Goal: Information Seeking & Learning: Understand process/instructions

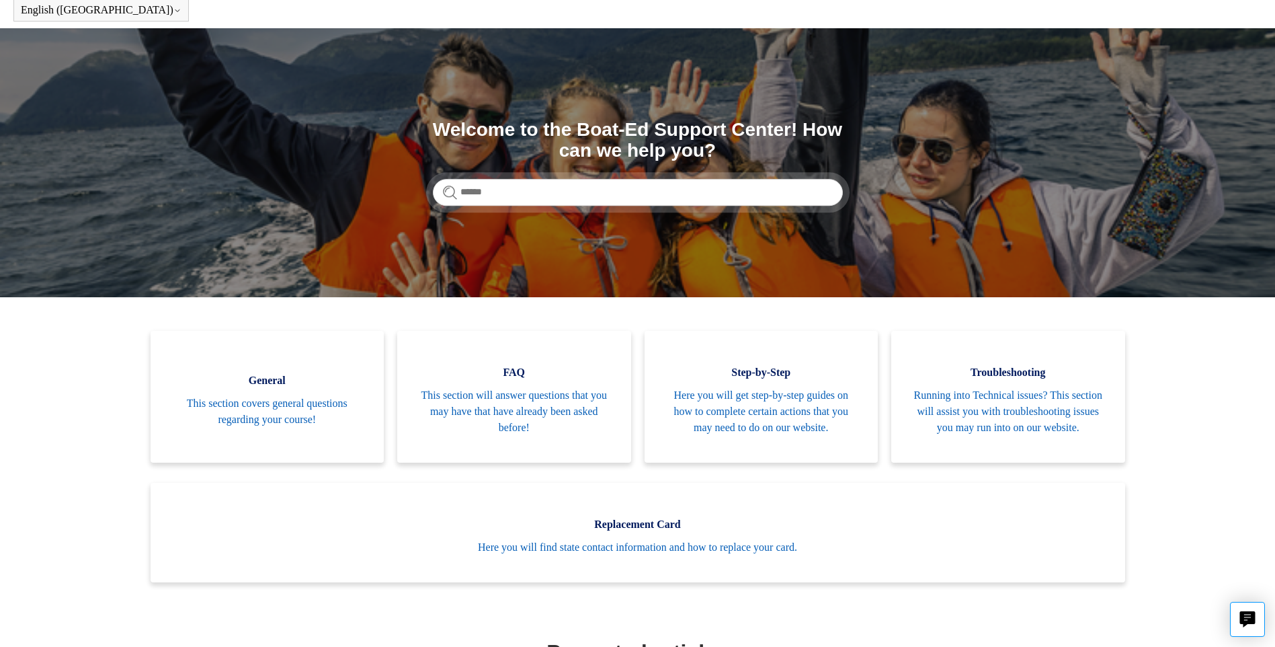
scroll to position [134, 0]
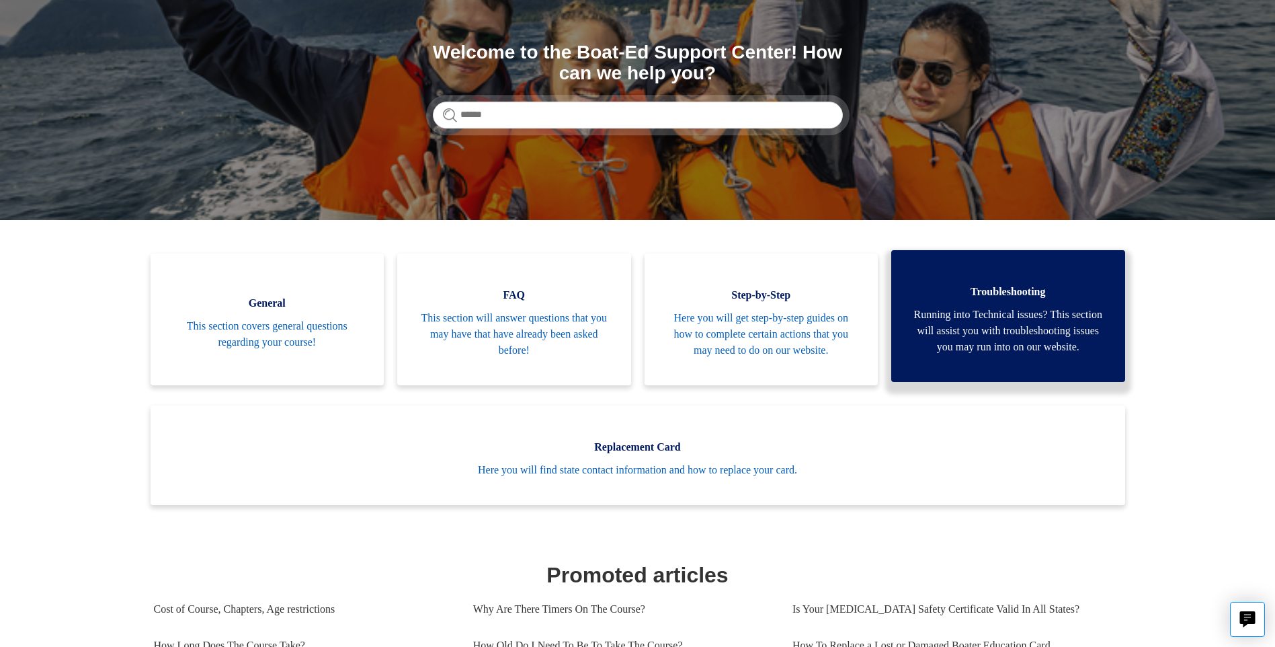
click at [1025, 320] on span "Running into Technical issues? This section will assist you with troubleshootin…" at bounding box center [1009, 331] width 194 height 48
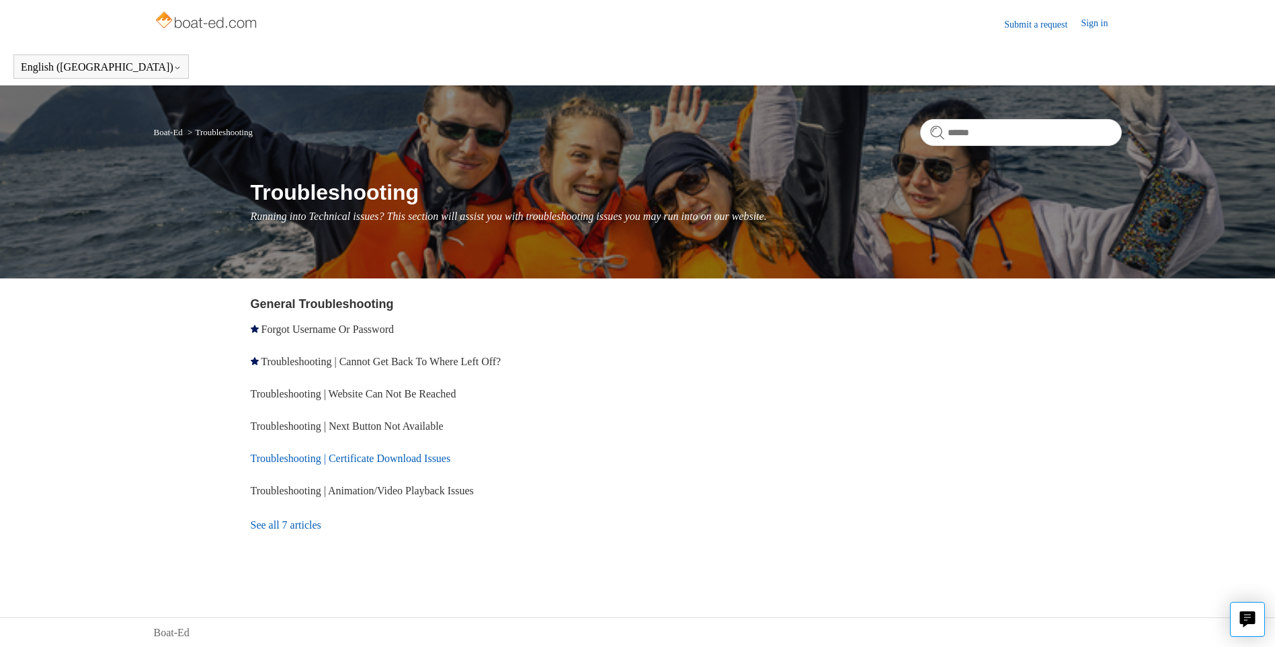
scroll to position [1, 0]
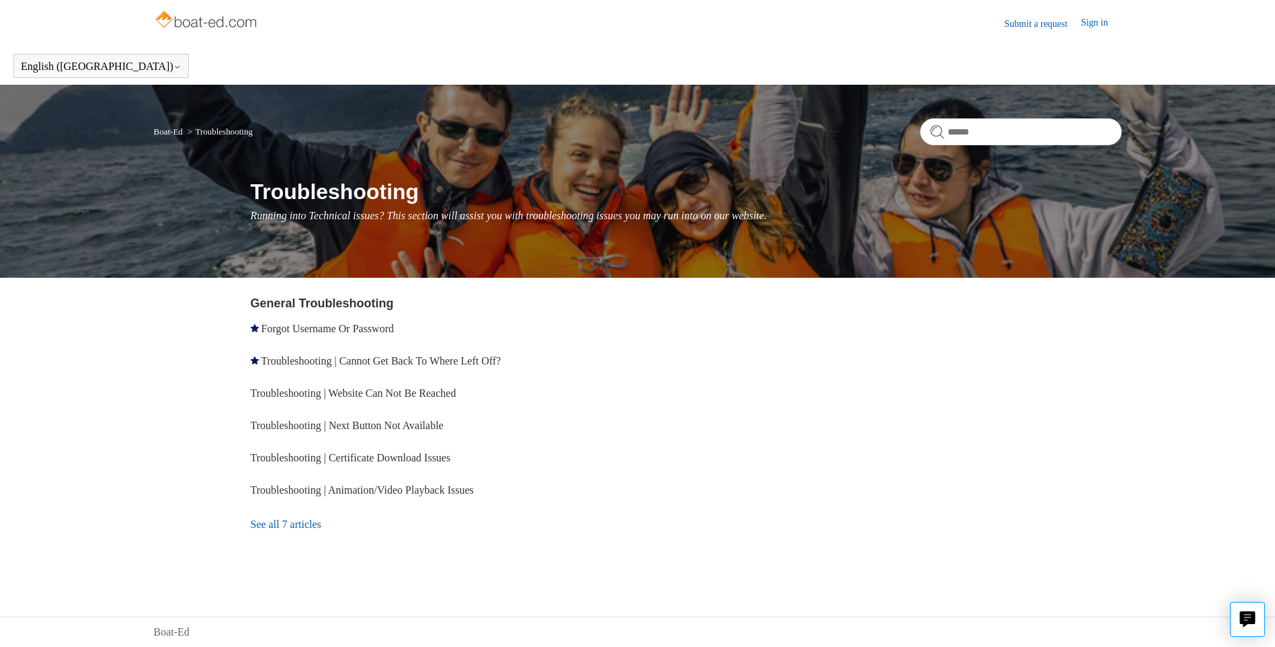
click at [285, 524] on link "See all 7 articles" at bounding box center [447, 524] width 392 height 36
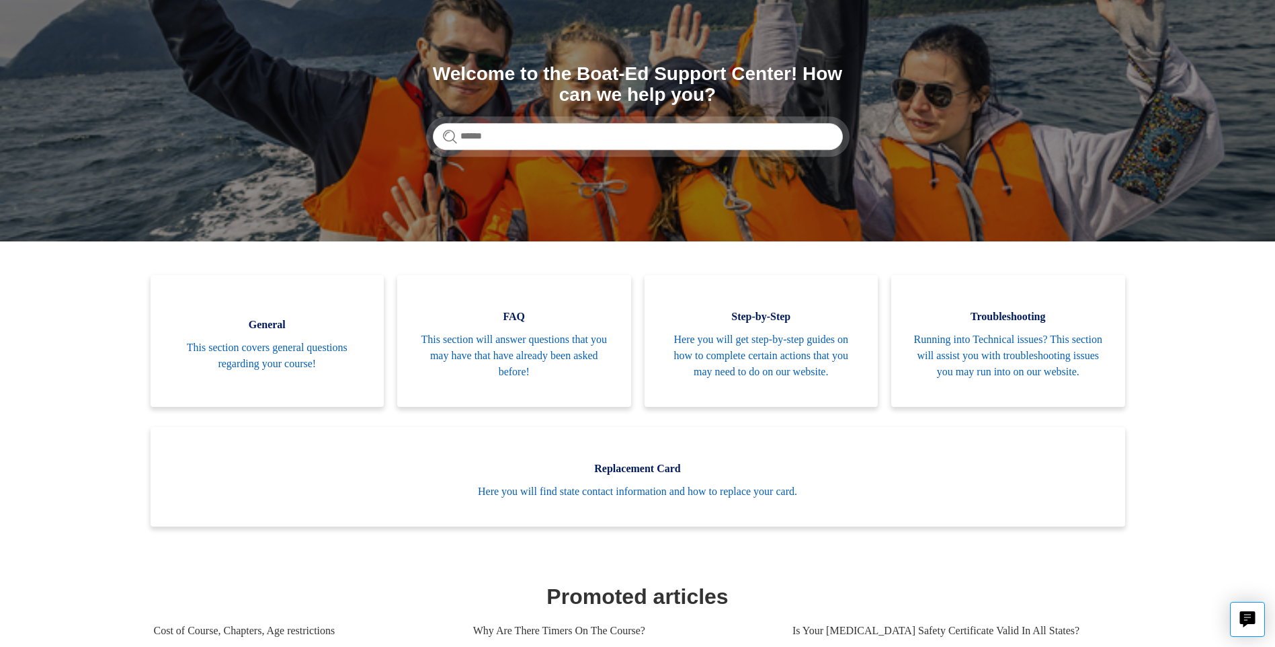
scroll to position [109, 0]
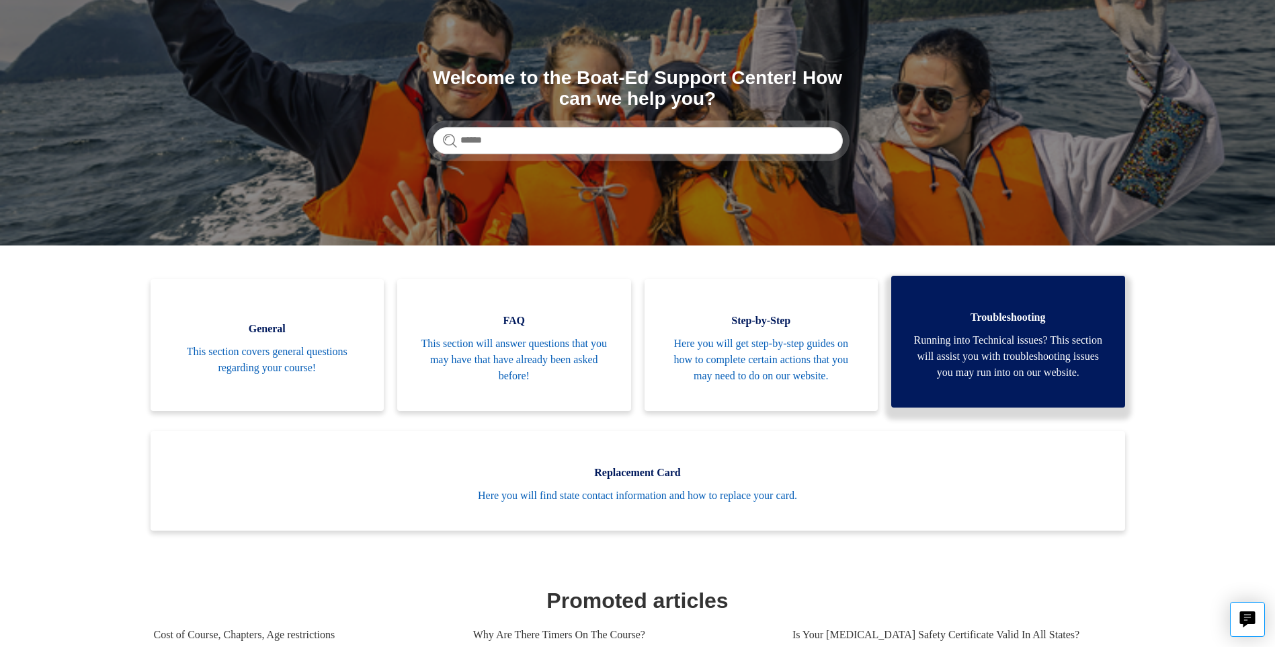
click at [1016, 353] on span "Running into Technical issues? This section will assist you with troubleshootin…" at bounding box center [1009, 356] width 194 height 48
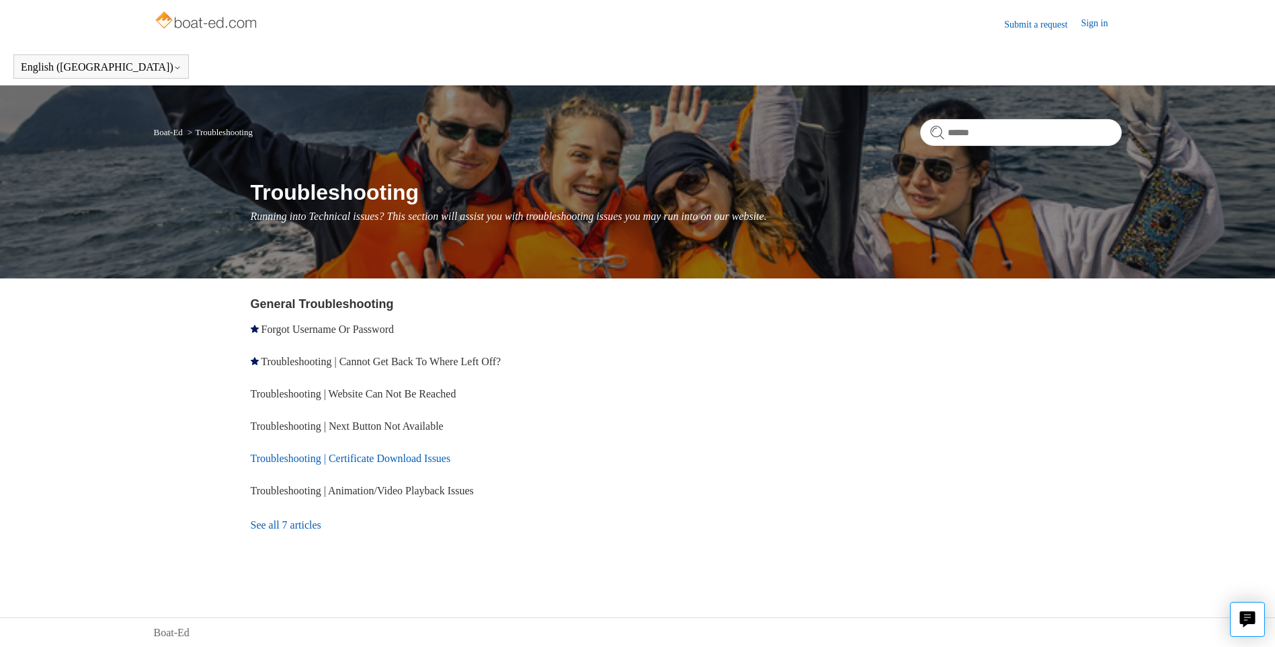
scroll to position [1, 0]
click at [432, 452] on link "Troubleshooting | Certificate Download Issues" at bounding box center [351, 457] width 200 height 11
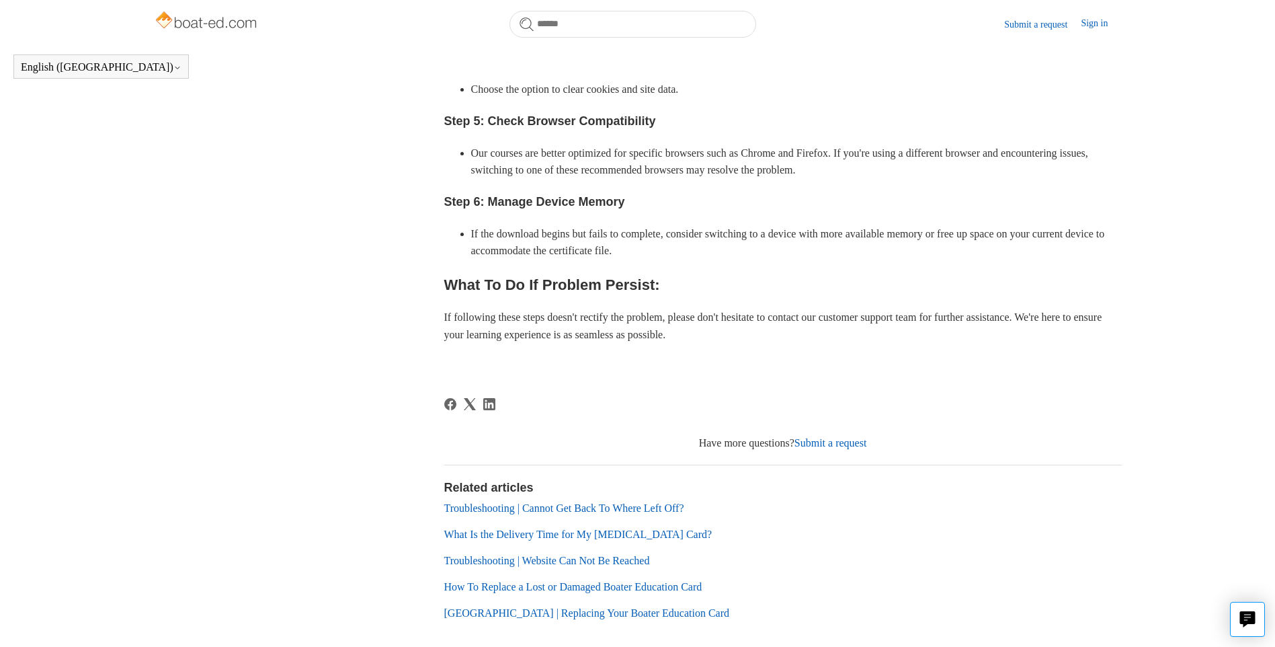
scroll to position [836, 0]
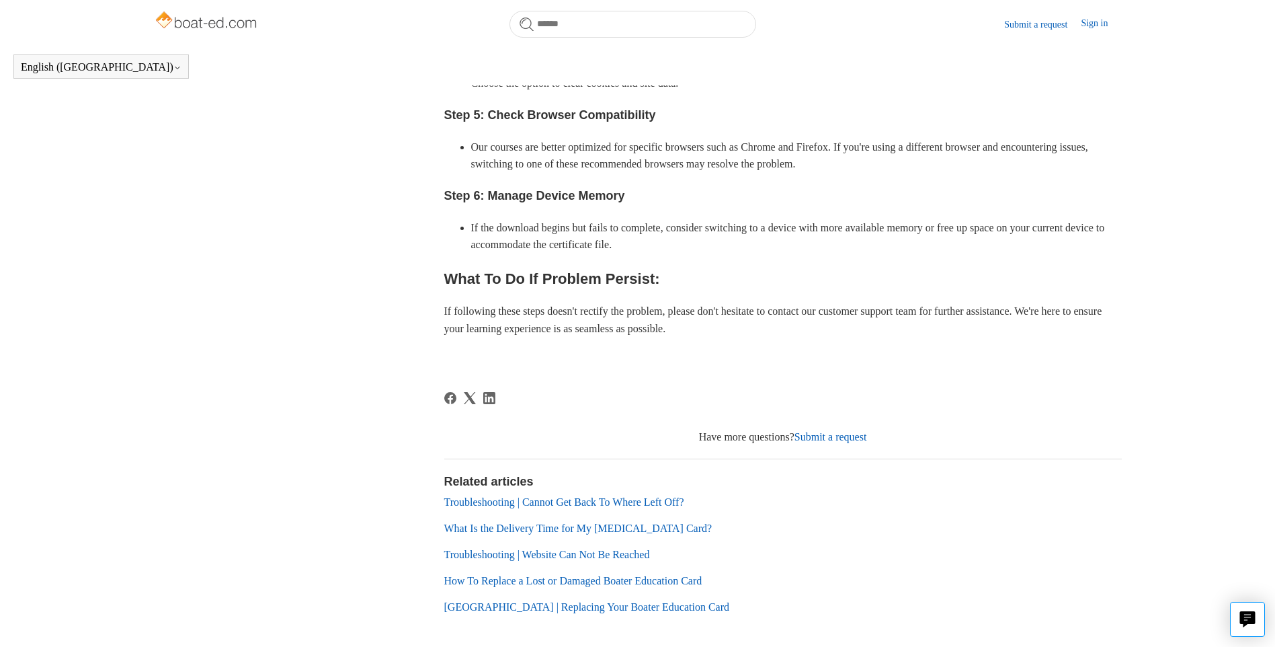
click at [863, 436] on link "Submit a request" at bounding box center [831, 436] width 73 height 11
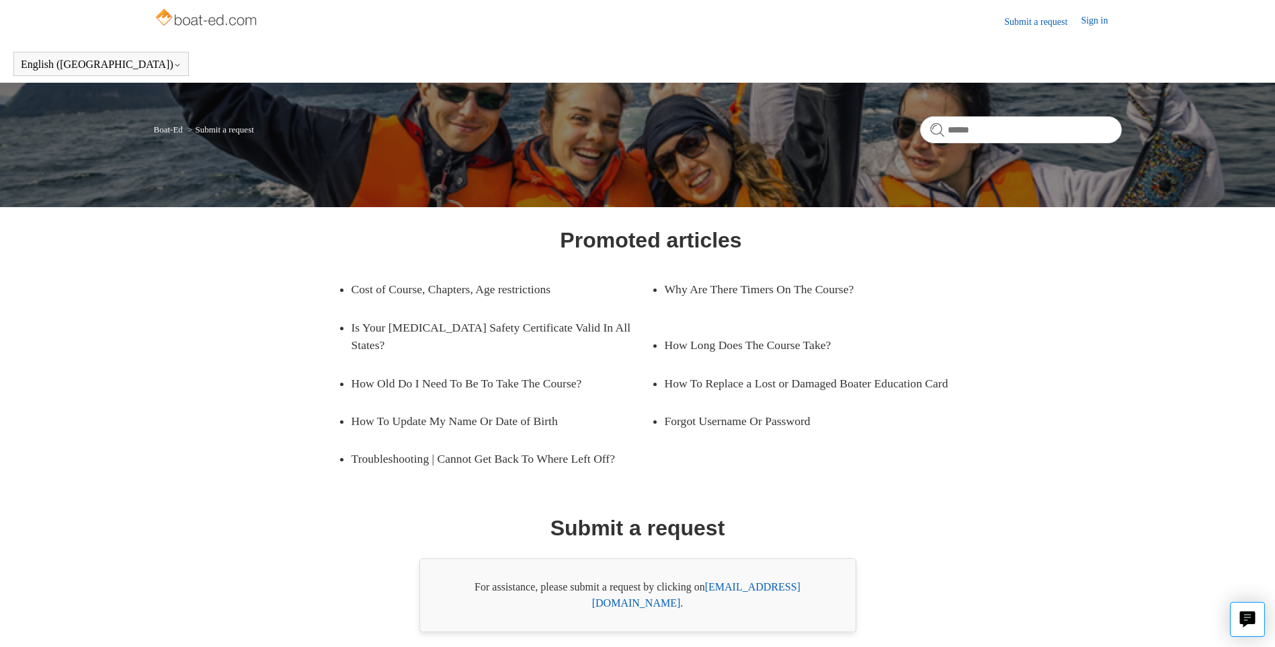
scroll to position [42, 0]
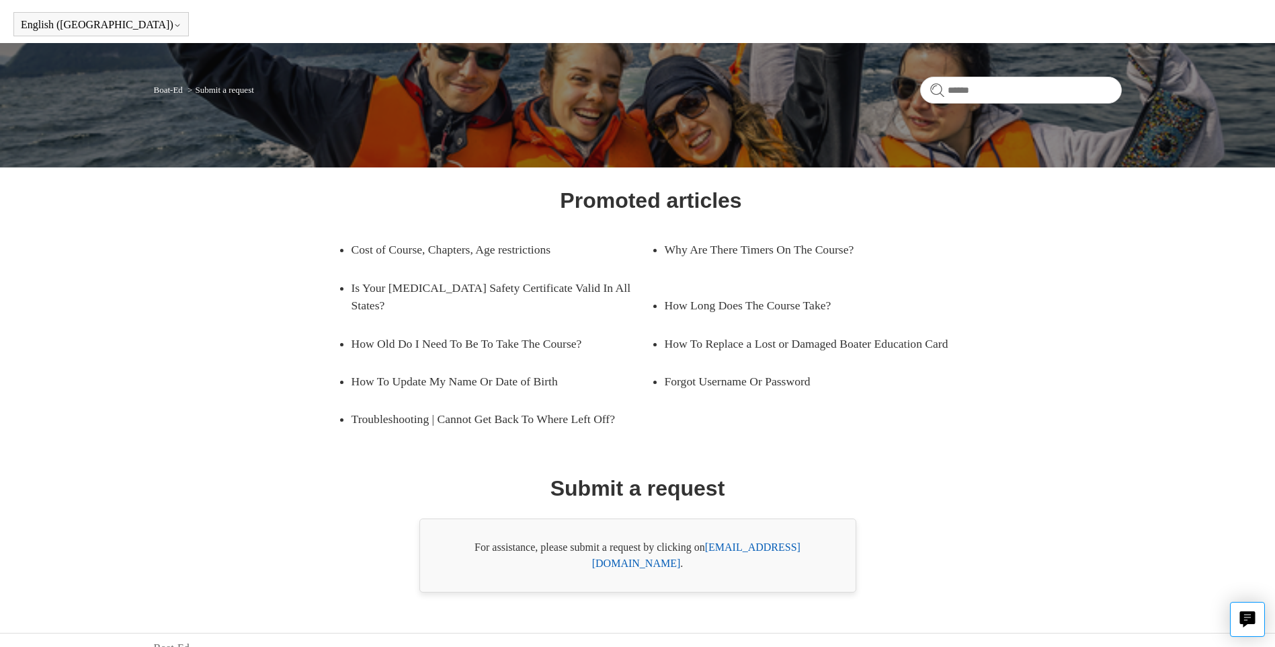
click at [800, 546] on link "[EMAIL_ADDRESS][DOMAIN_NAME]" at bounding box center [696, 555] width 208 height 28
